Goal: Book appointment/travel/reservation

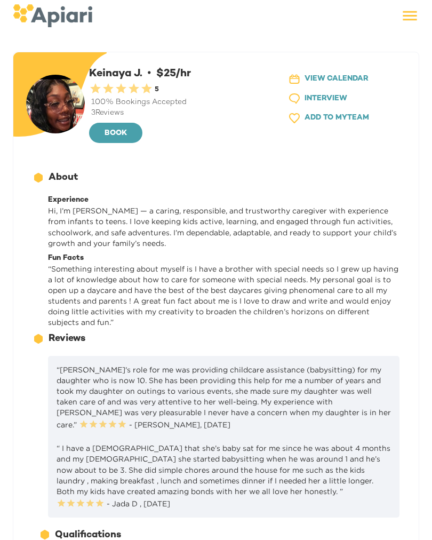
click at [323, 94] on span "INTERVIEW" at bounding box center [326, 98] width 43 height 13
click at [337, 89] on button "1D759D7F-3F7B-4DDF-9B3F-E73684449D2E Created with sketchtool. INTERVIEW" at bounding box center [340, 99] width 123 height 20
click at [321, 96] on span "INTERVIEW" at bounding box center [326, 98] width 43 height 13
click at [327, 87] on button "23979DC4-A7E4-489C-88E7-37869341D308 Created with sketchtool. VIEW CALENDAR" at bounding box center [340, 79] width 123 height 20
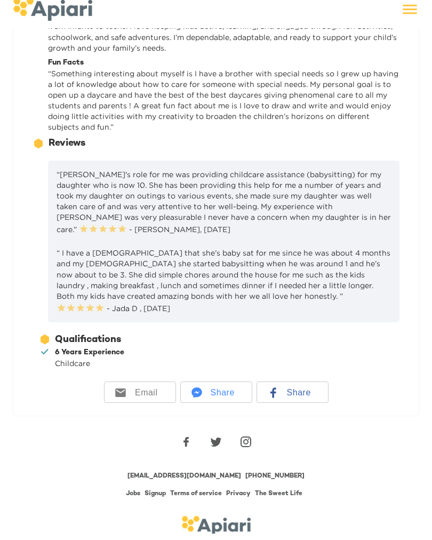
scroll to position [188, 0]
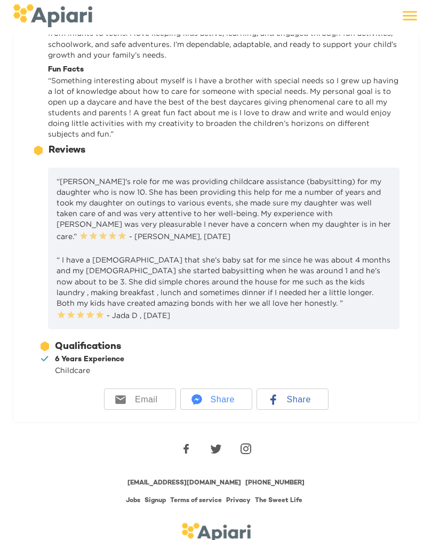
click at [301, 389] on span "Share" at bounding box center [299, 399] width 36 height 21
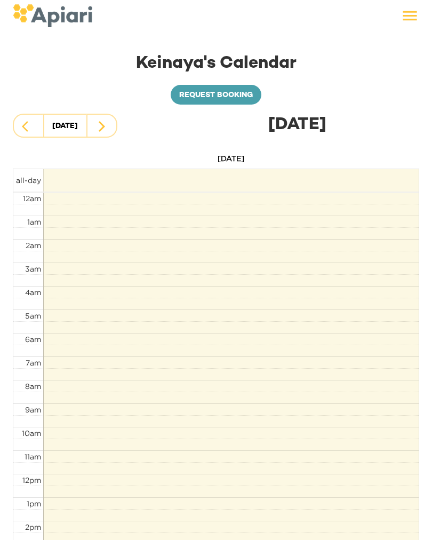
click at [232, 91] on span "Request booking" at bounding box center [216, 95] width 74 height 13
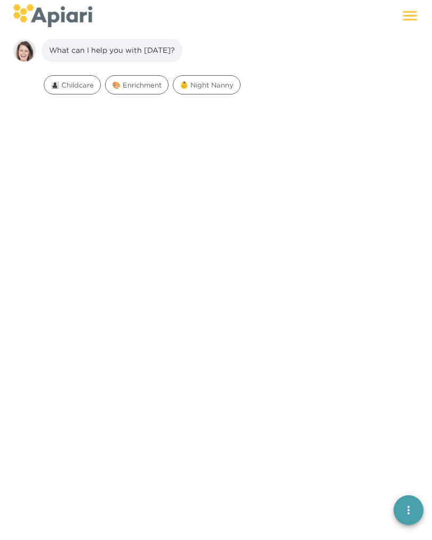
scroll to position [15, 0]
